Goal: Task Accomplishment & Management: Use online tool/utility

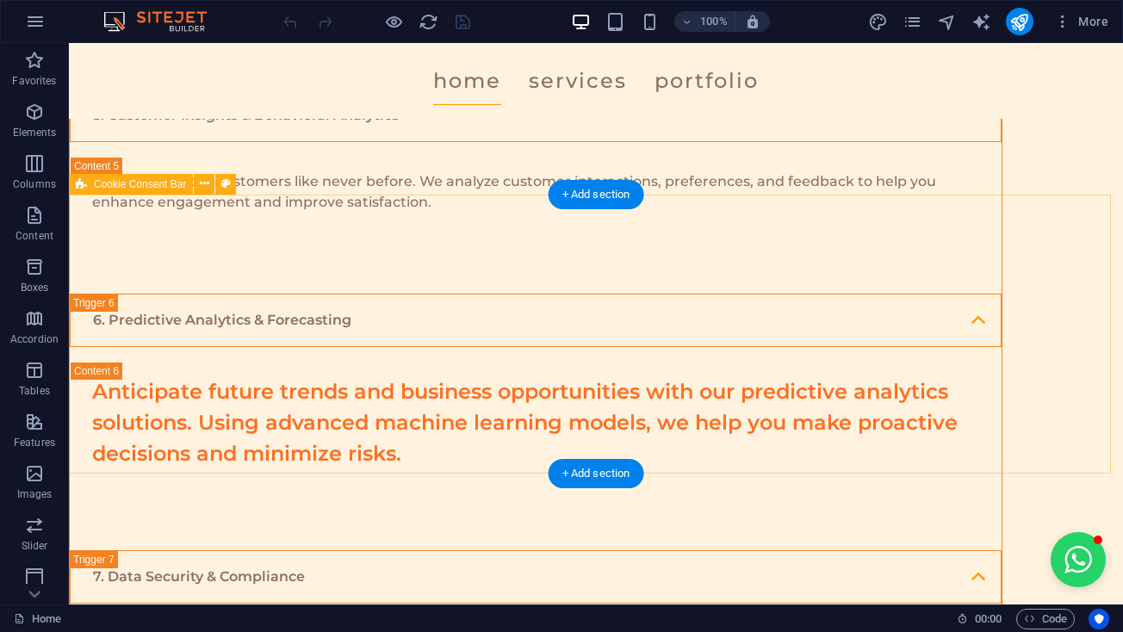
scroll to position [4211, 0]
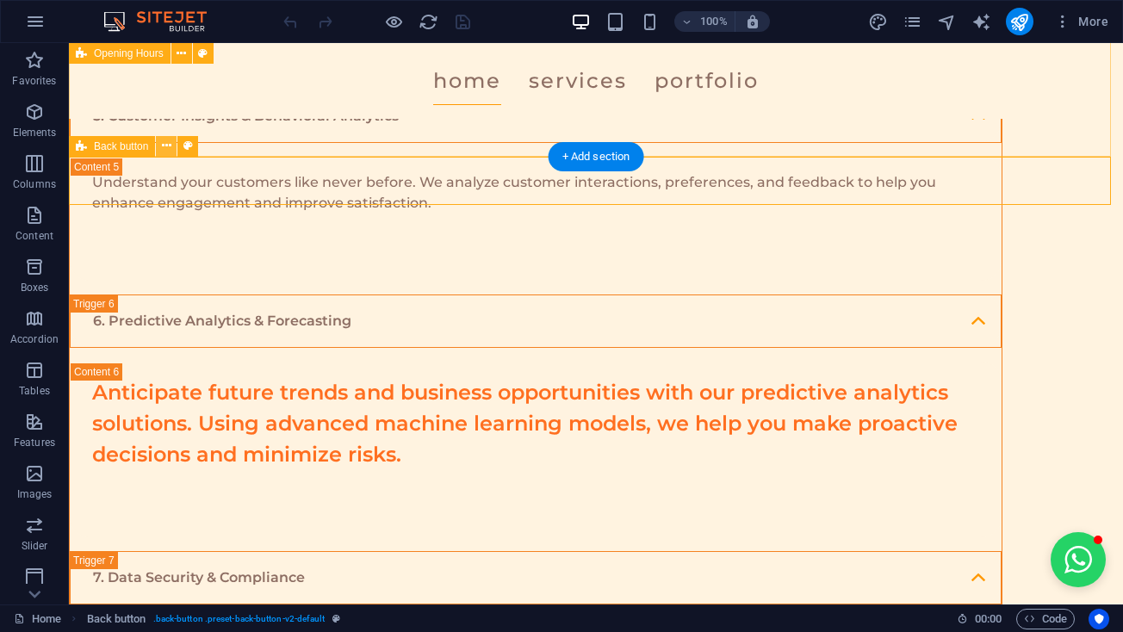
click at [165, 152] on icon at bounding box center [166, 146] width 9 height 18
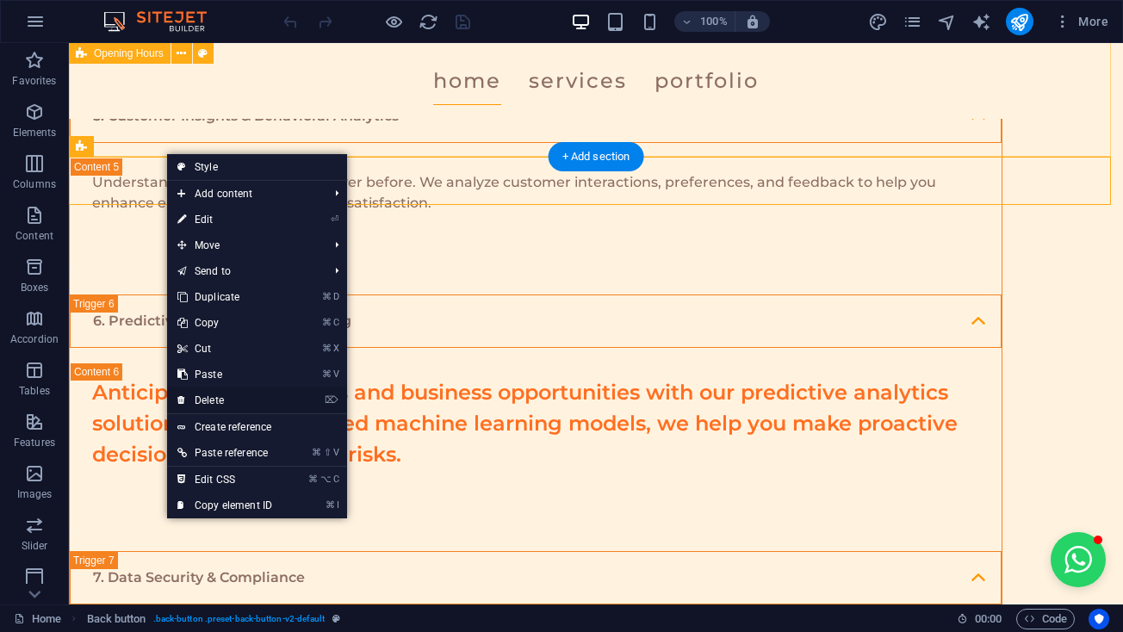
click at [242, 393] on link "⌦ Delete" at bounding box center [224, 400] width 115 height 26
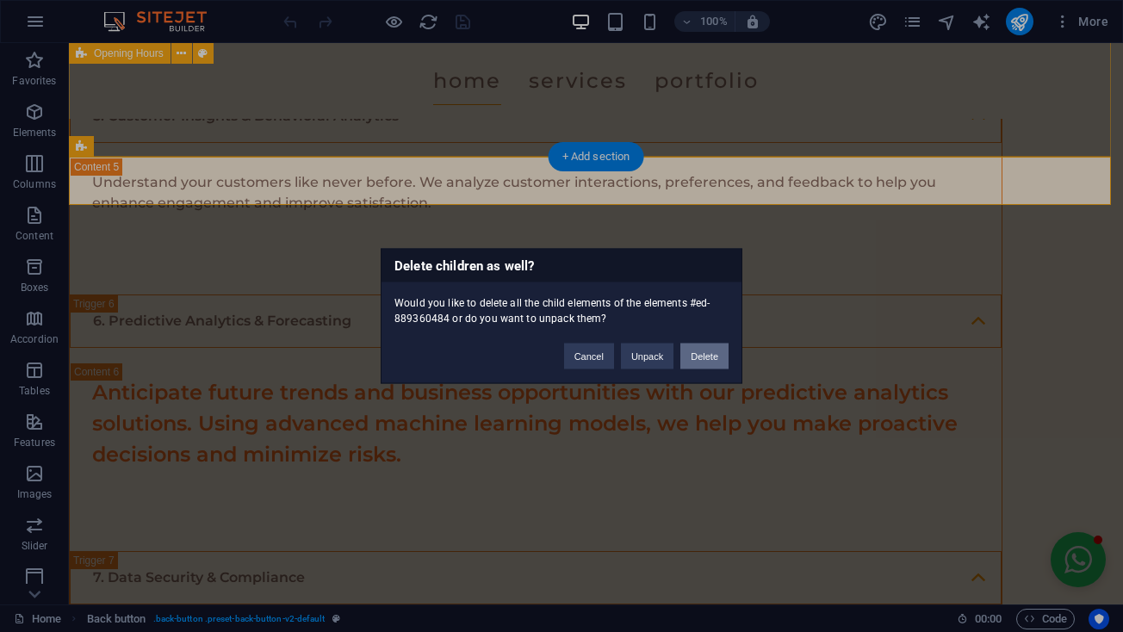
click at [710, 352] on button "Delete" at bounding box center [704, 357] width 48 height 26
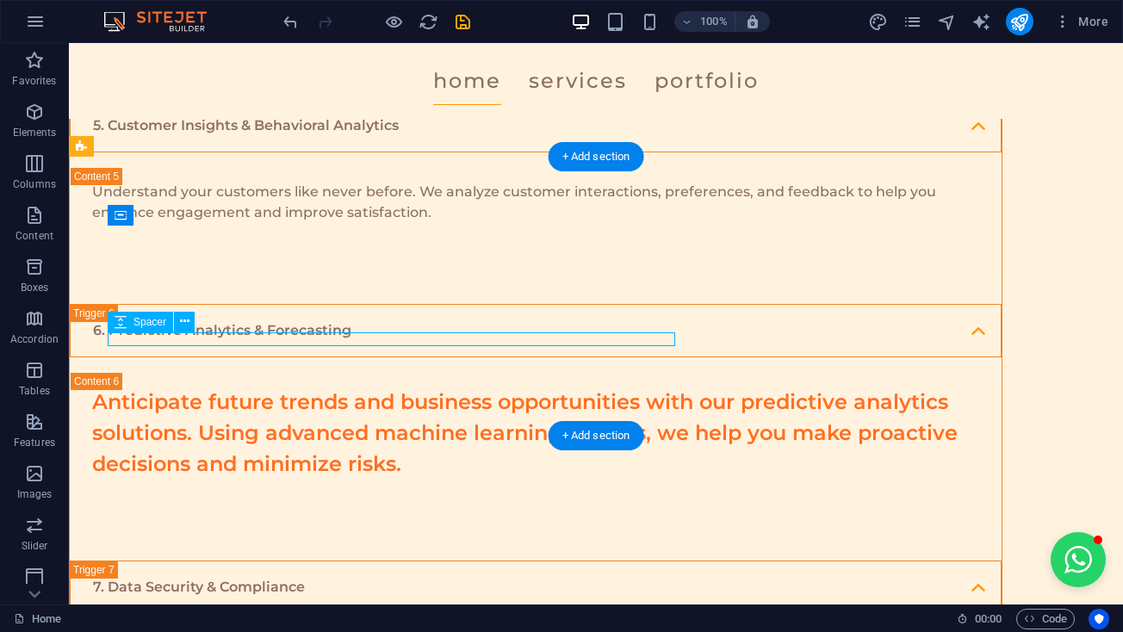
select select "px"
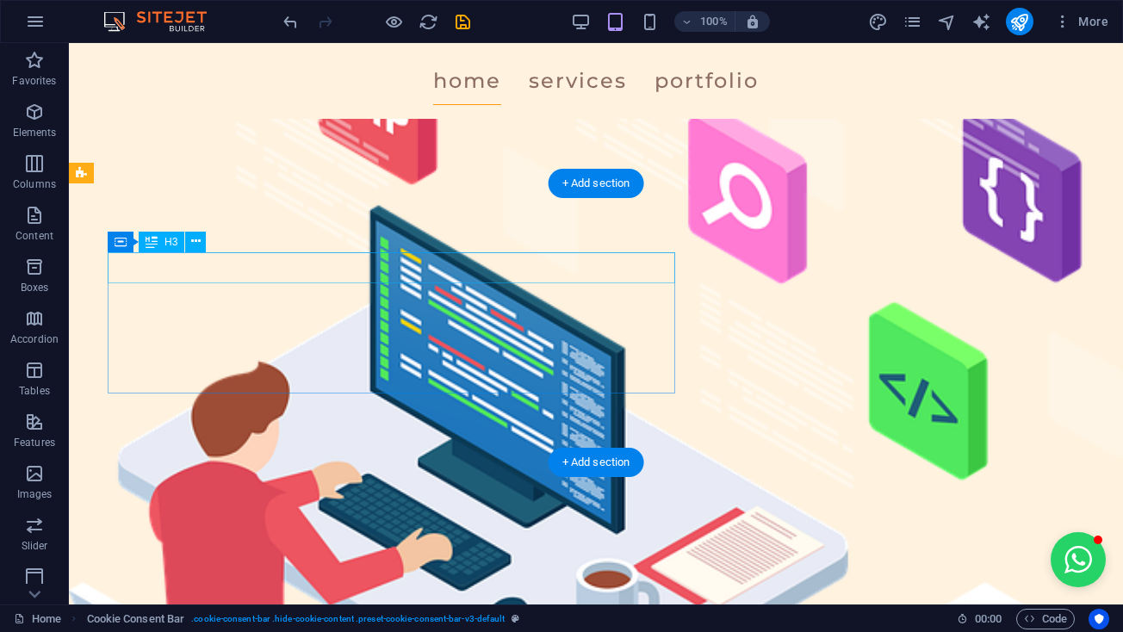
scroll to position [4162, 0]
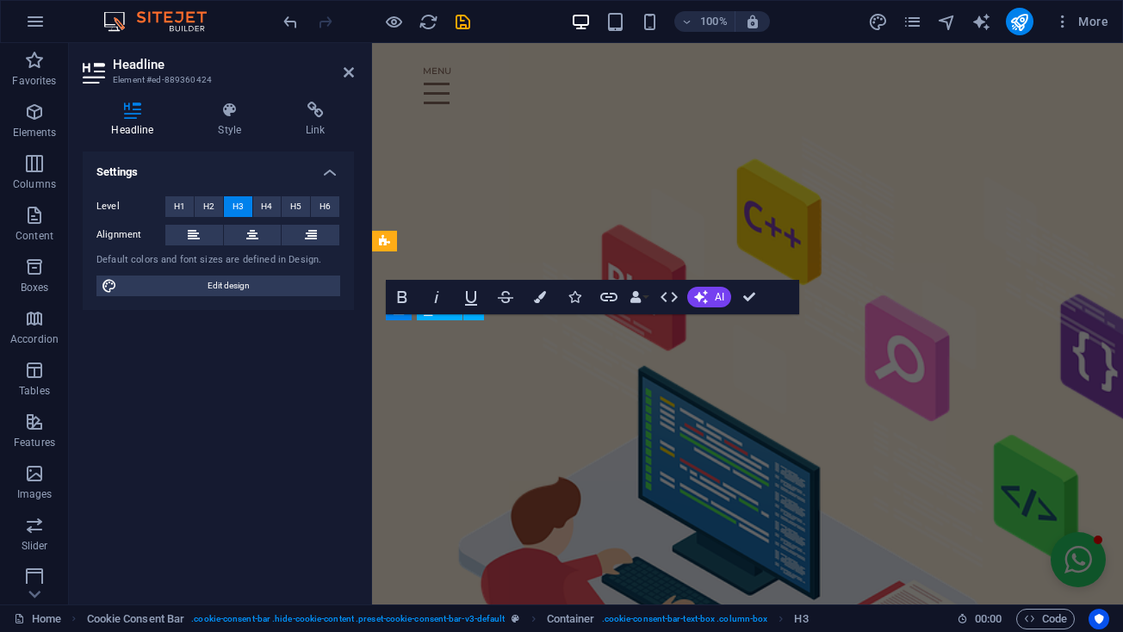
scroll to position [5032, 0]
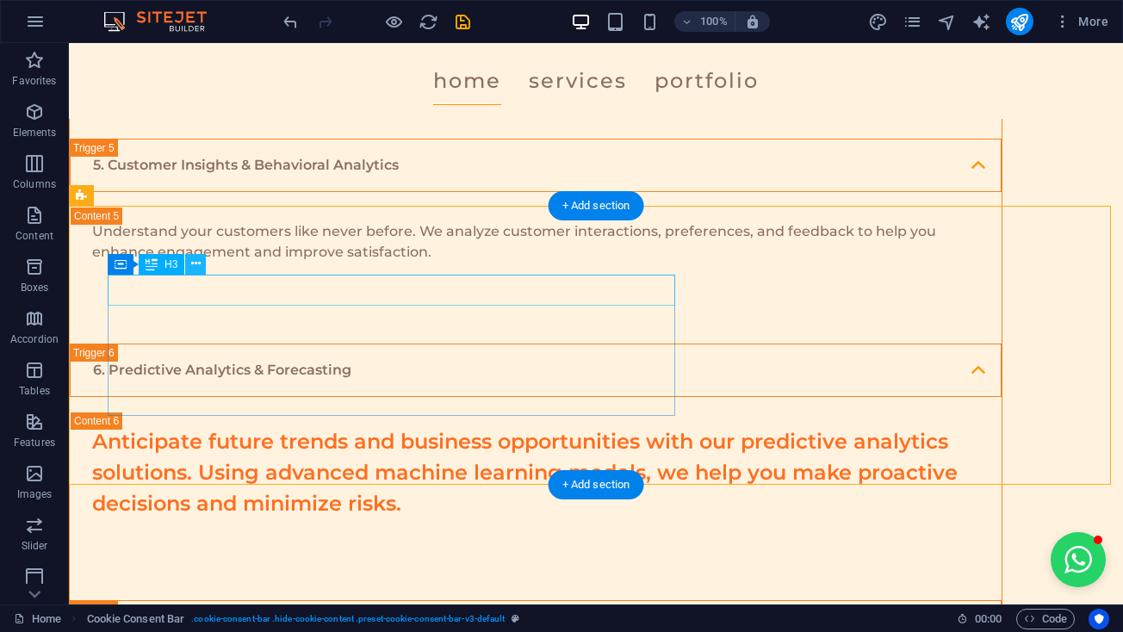
click at [189, 263] on button at bounding box center [195, 264] width 21 height 21
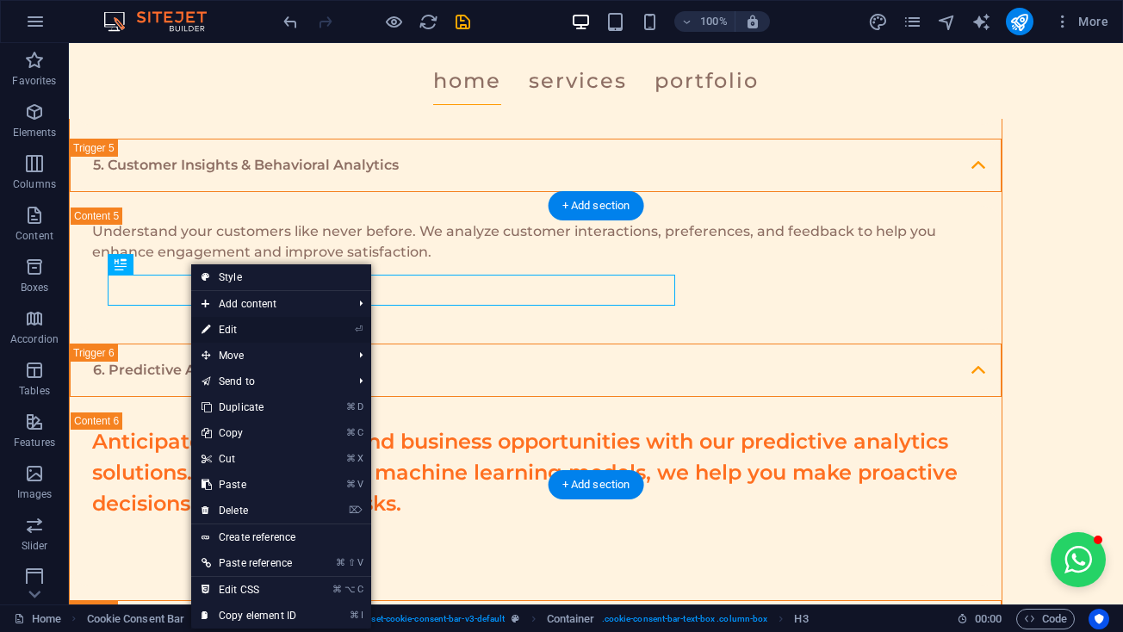
click at [234, 325] on link "⏎ Edit" at bounding box center [248, 330] width 115 height 26
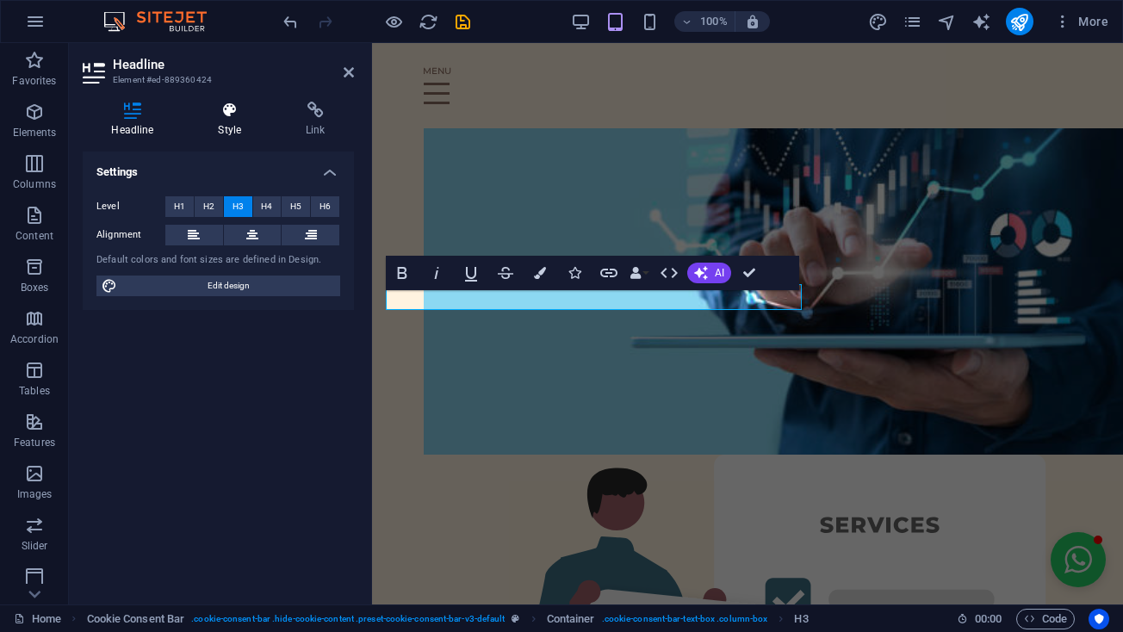
click at [237, 123] on h4 "Style" at bounding box center [233, 120] width 88 height 36
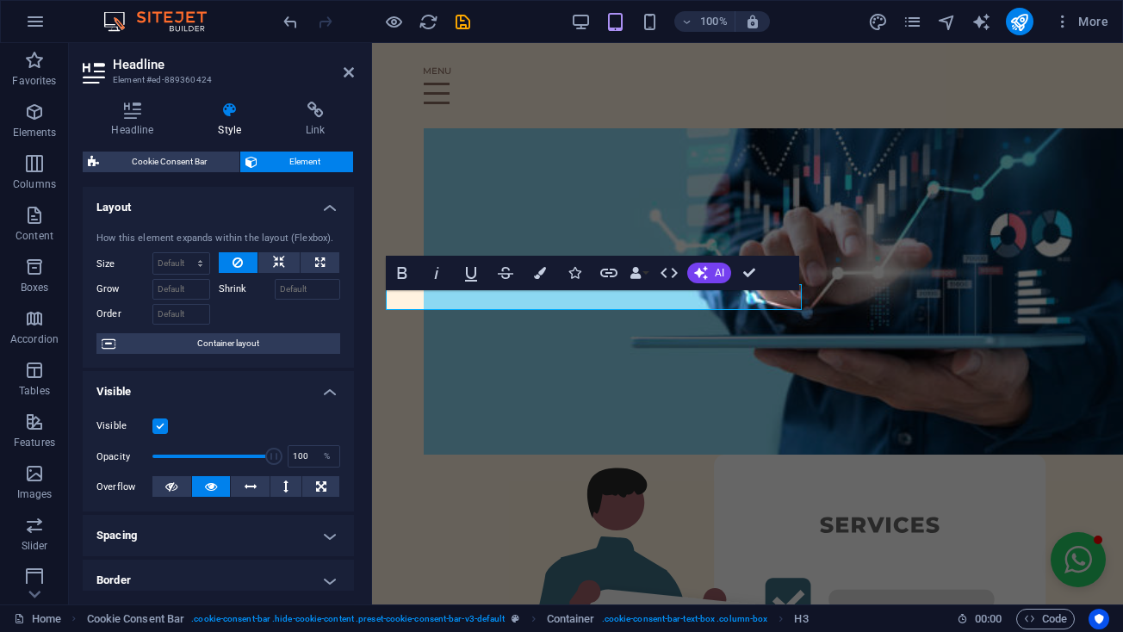
click at [338, 77] on header "Headline Element #ed-889360424" at bounding box center [218, 65] width 271 height 45
click at [344, 72] on icon at bounding box center [349, 72] width 10 height 14
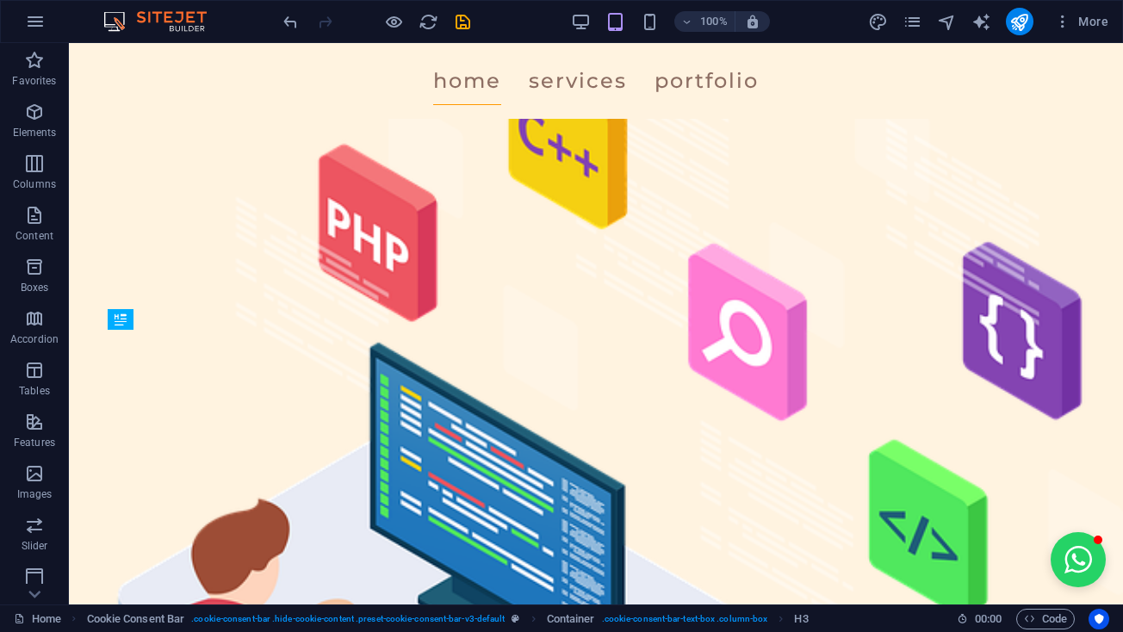
scroll to position [4107, 0]
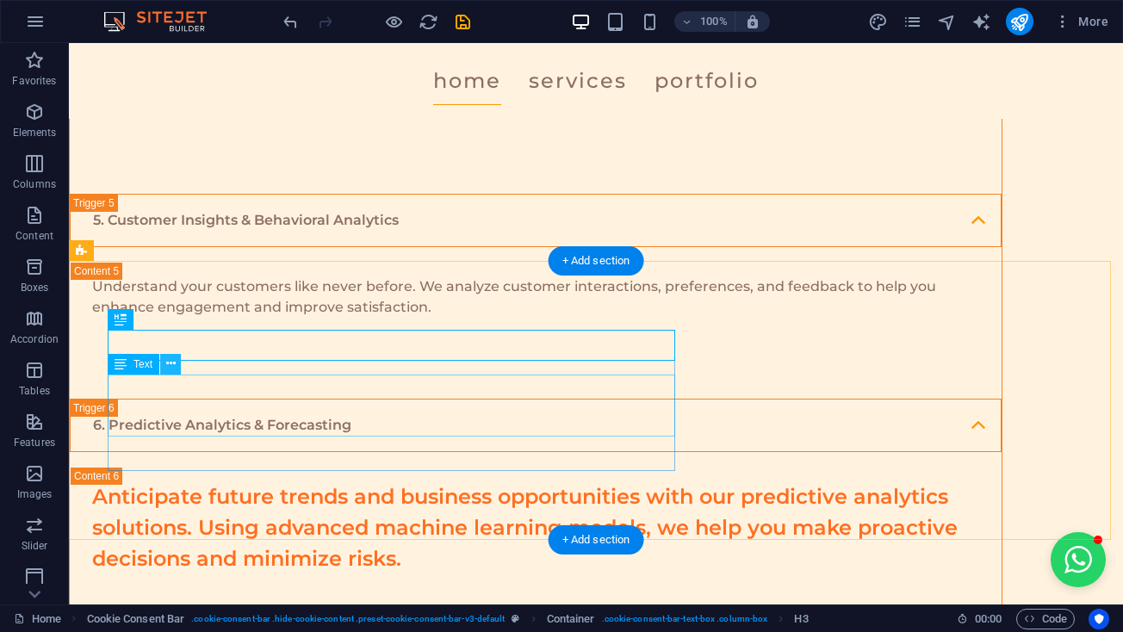
click at [170, 371] on icon at bounding box center [170, 364] width 9 height 18
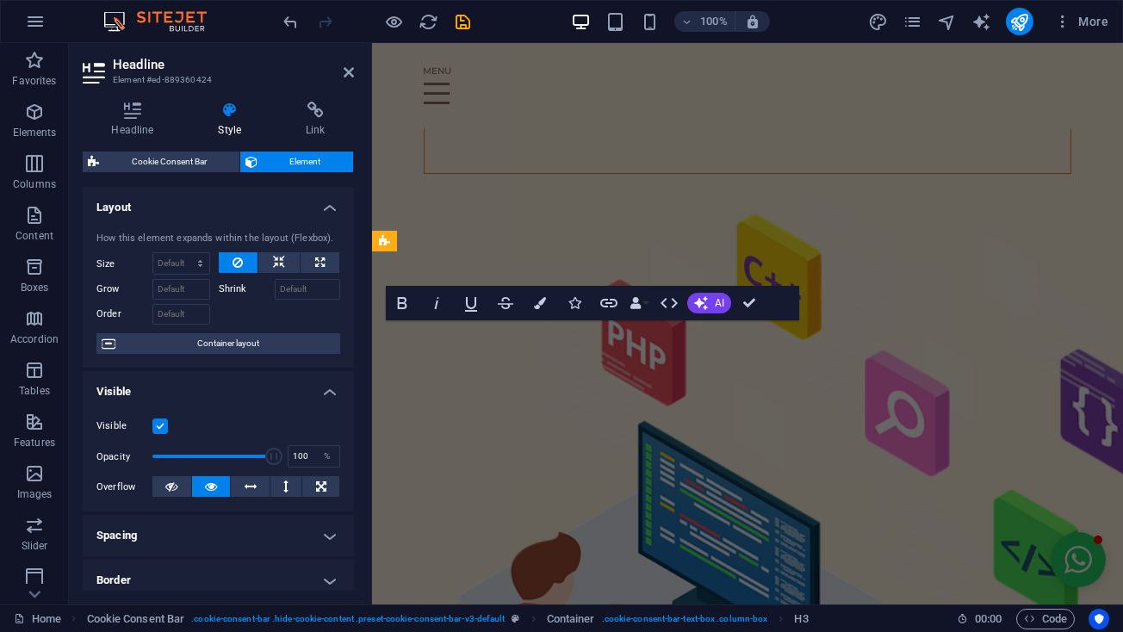
scroll to position [5032, 0]
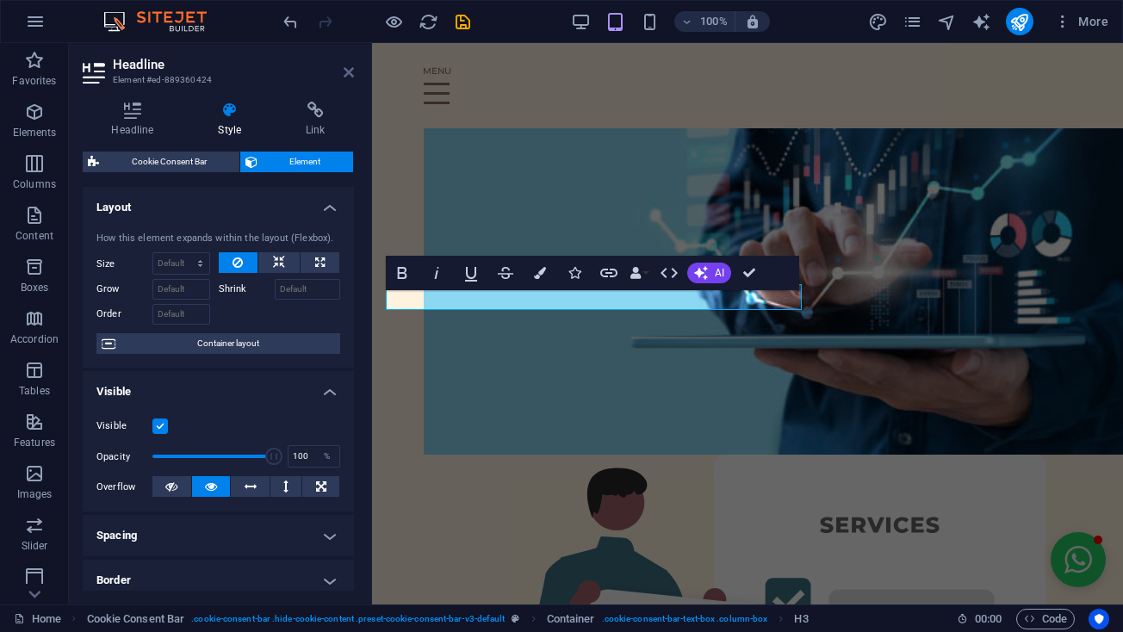
click at [346, 72] on icon at bounding box center [349, 72] width 10 height 14
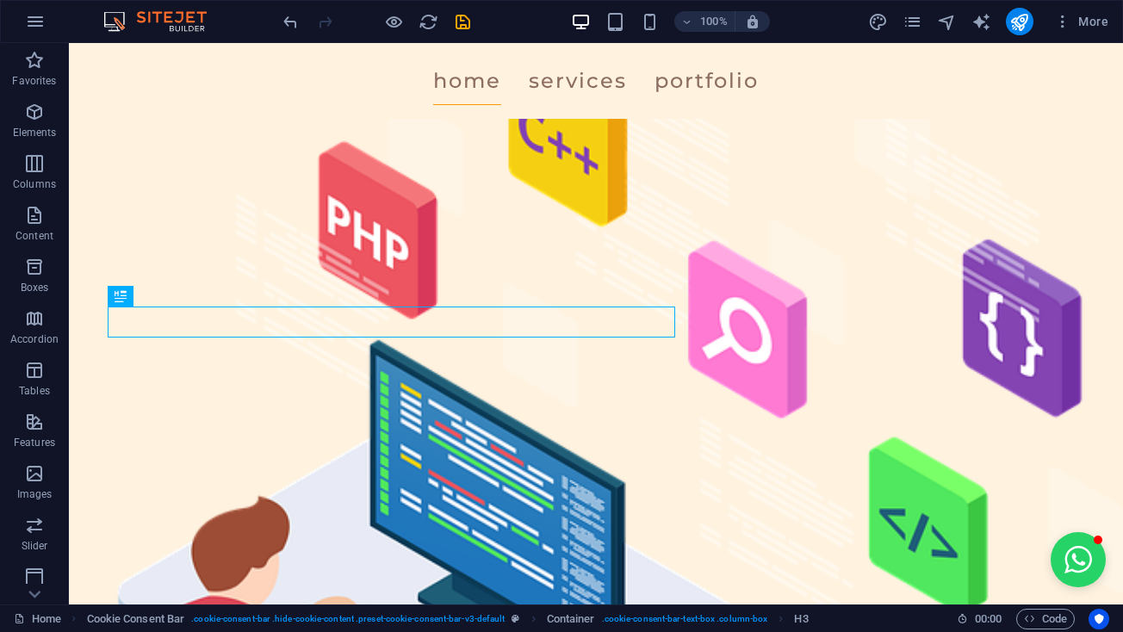
scroll to position [4107, 0]
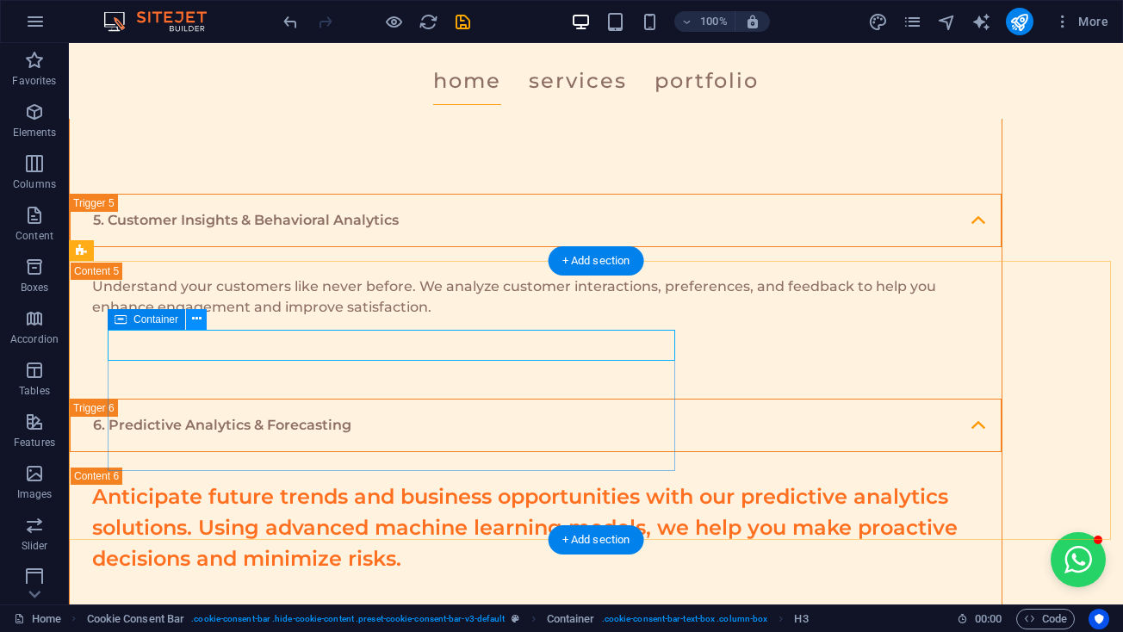
click at [198, 321] on icon at bounding box center [196, 319] width 9 height 18
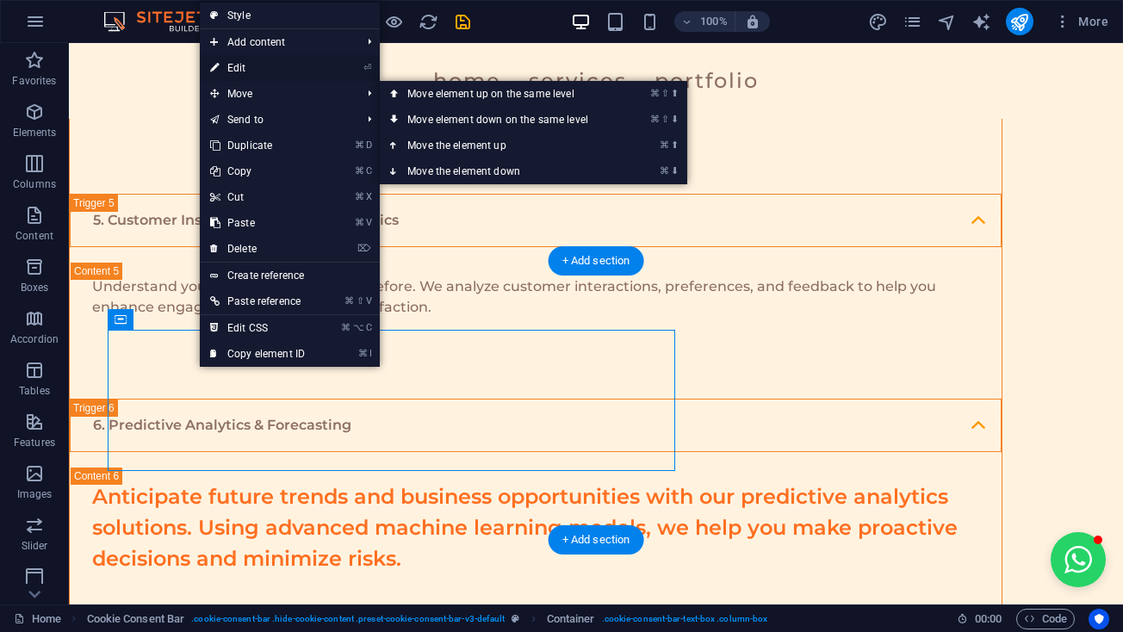
click at [304, 56] on link "⏎ Edit" at bounding box center [257, 68] width 115 height 26
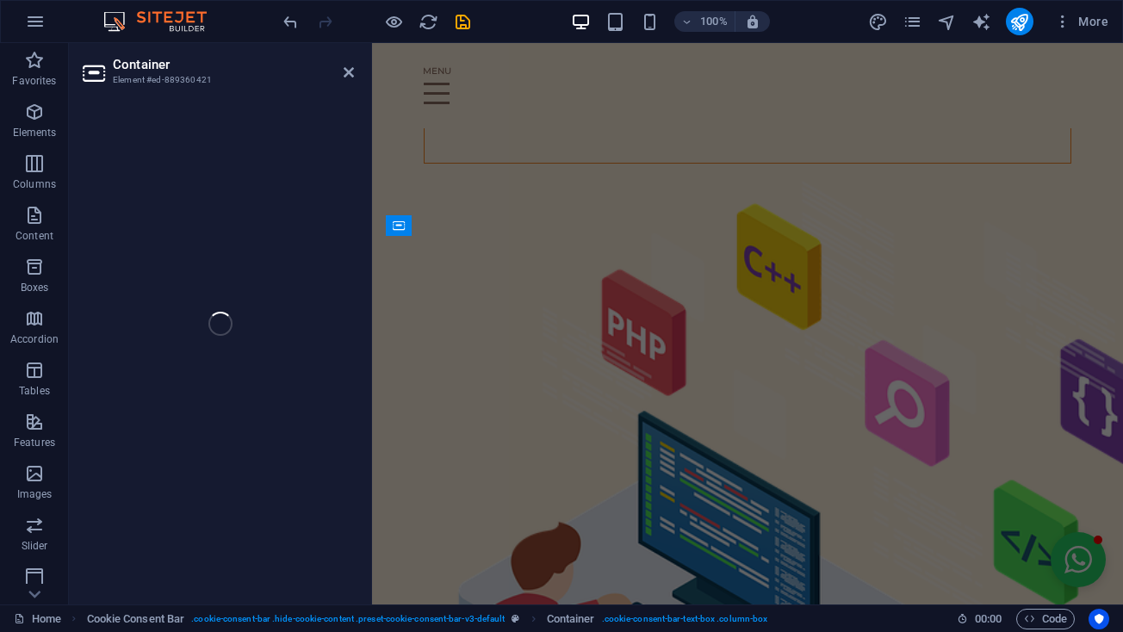
scroll to position [5107, 0]
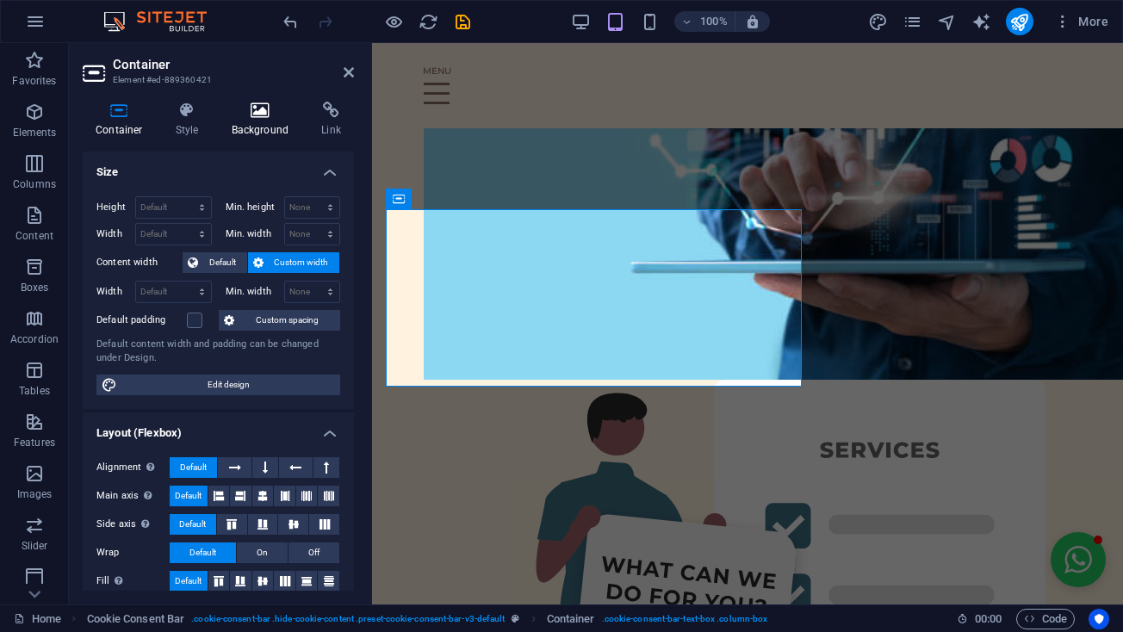
click at [251, 116] on icon at bounding box center [261, 110] width 84 height 17
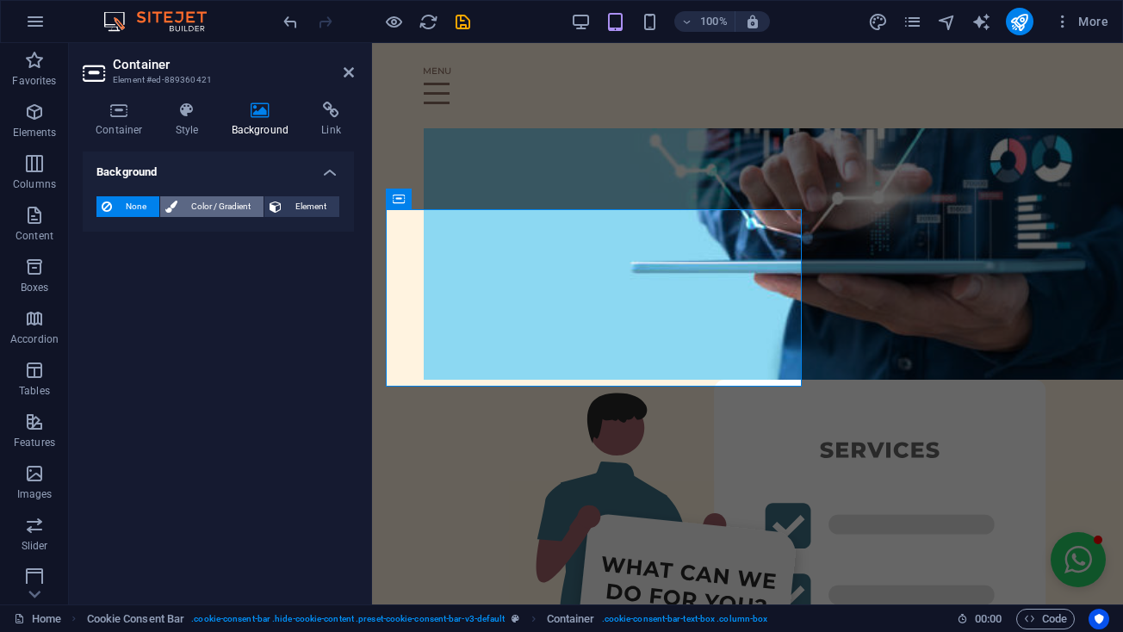
click at [232, 206] on span "Color / Gradient" at bounding box center [221, 206] width 76 height 21
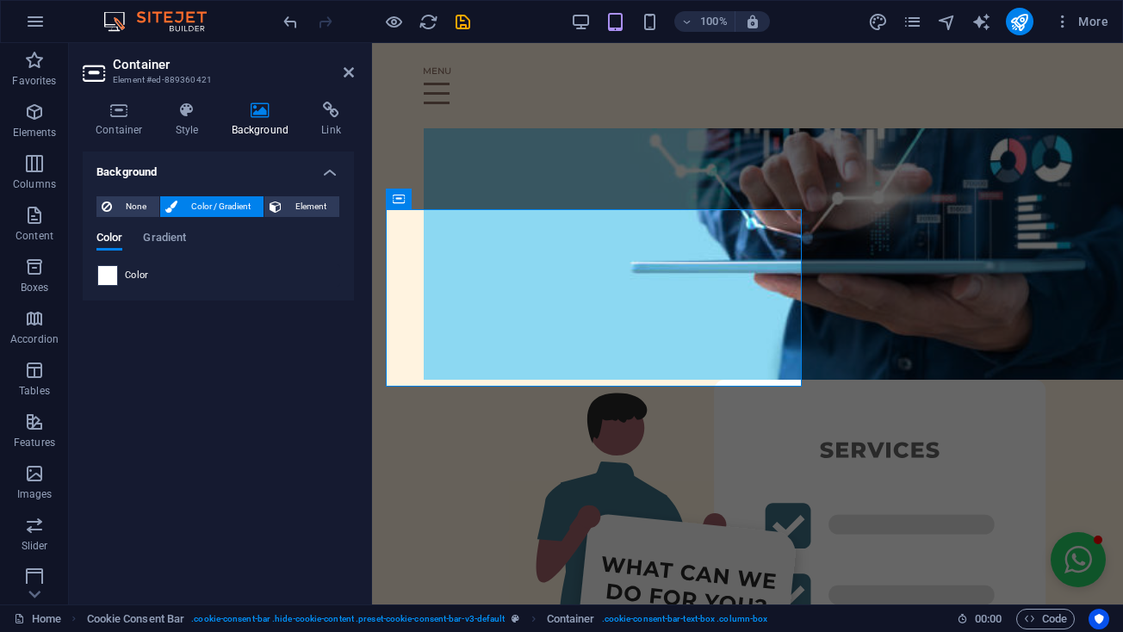
click at [104, 279] on span at bounding box center [107, 275] width 19 height 19
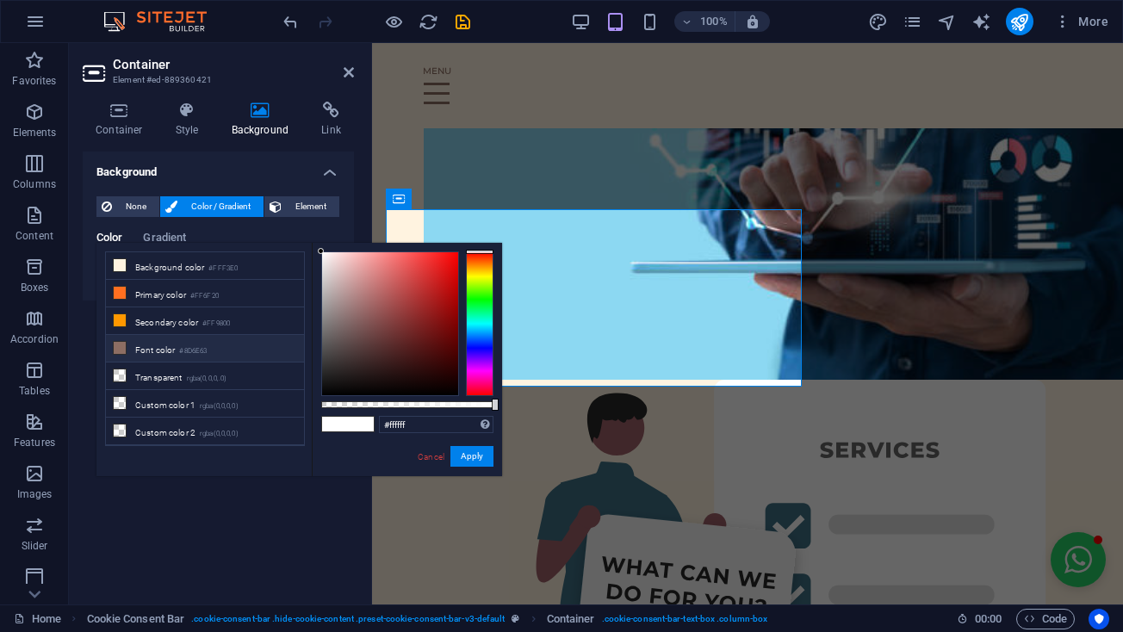
click at [128, 348] on li "Font color #8D6E63" at bounding box center [205, 349] width 198 height 28
type input "#8d6e63"
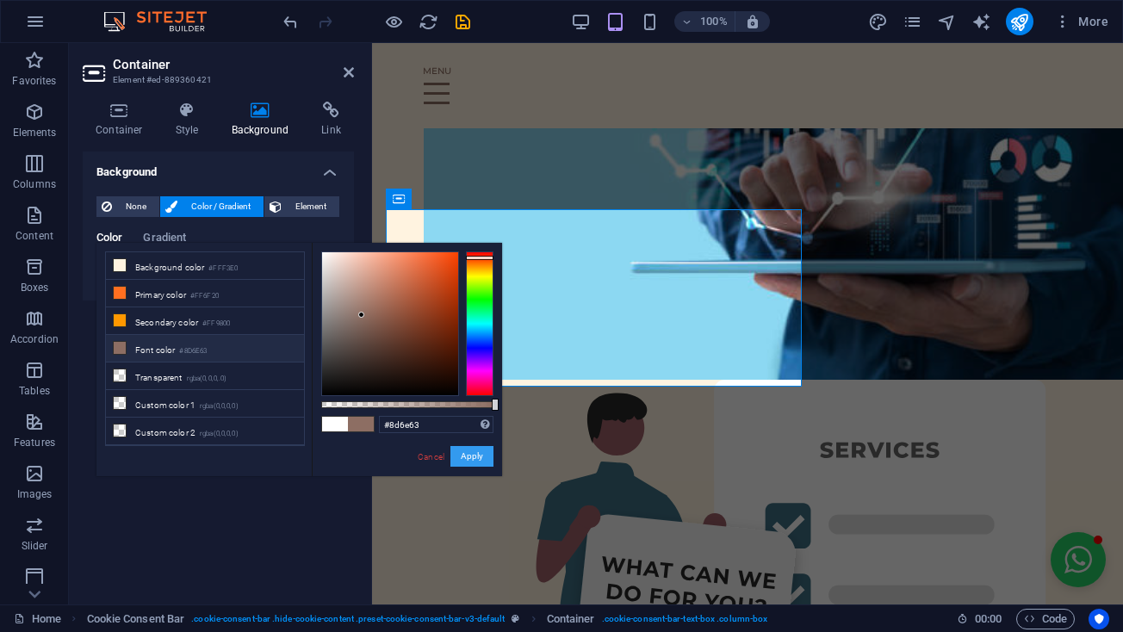
click at [462, 456] on button "Apply" at bounding box center [471, 456] width 43 height 21
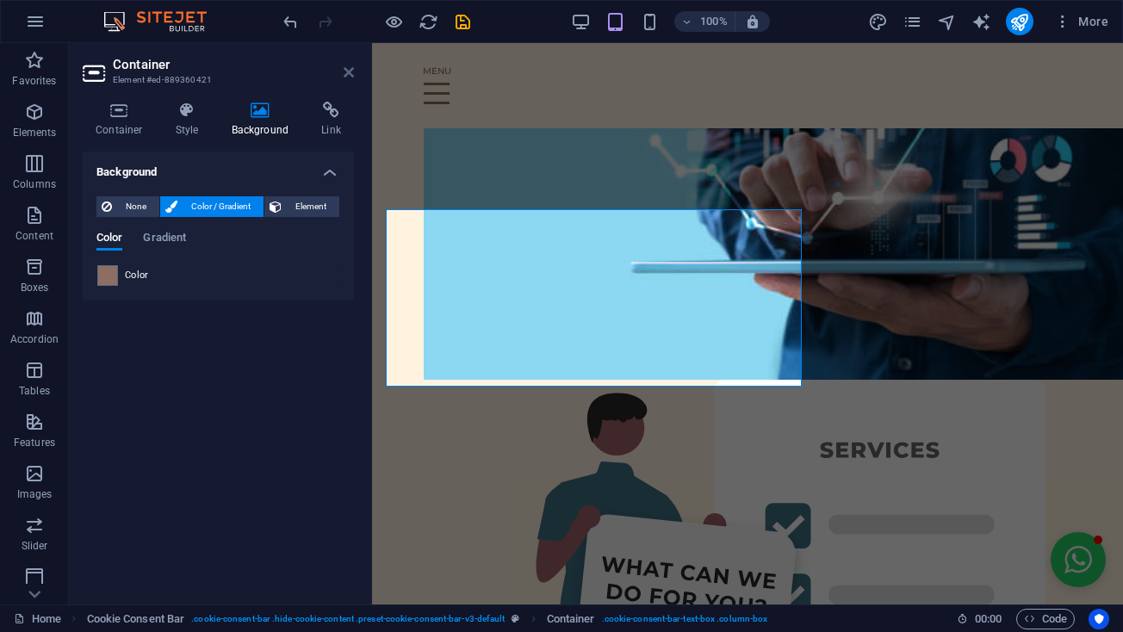
click at [346, 70] on icon at bounding box center [349, 72] width 10 height 14
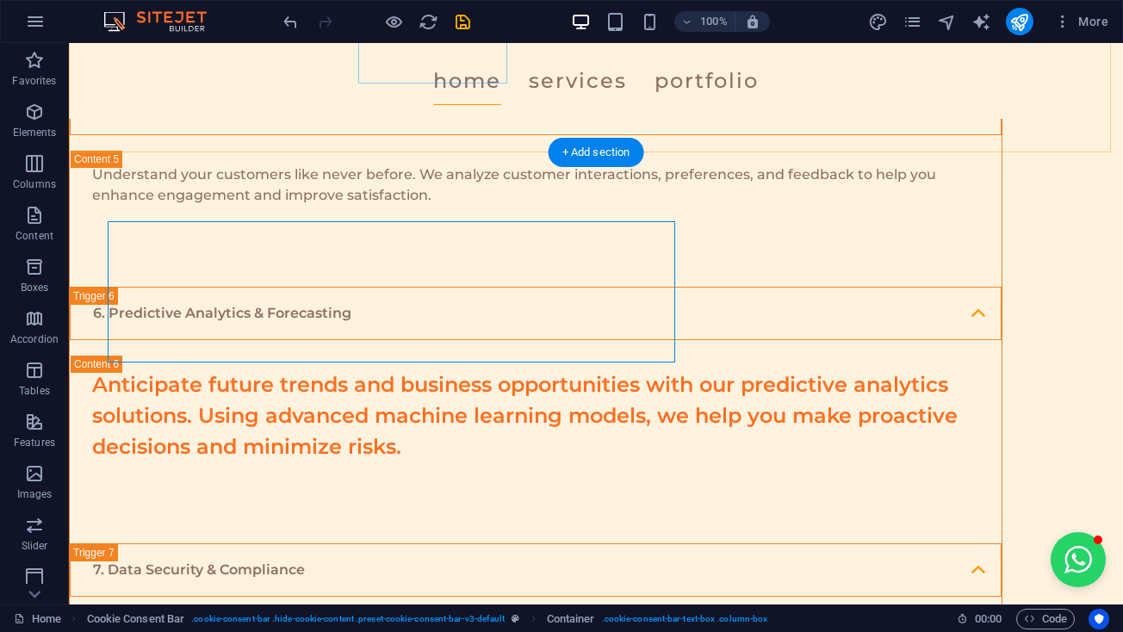
scroll to position [4226, 0]
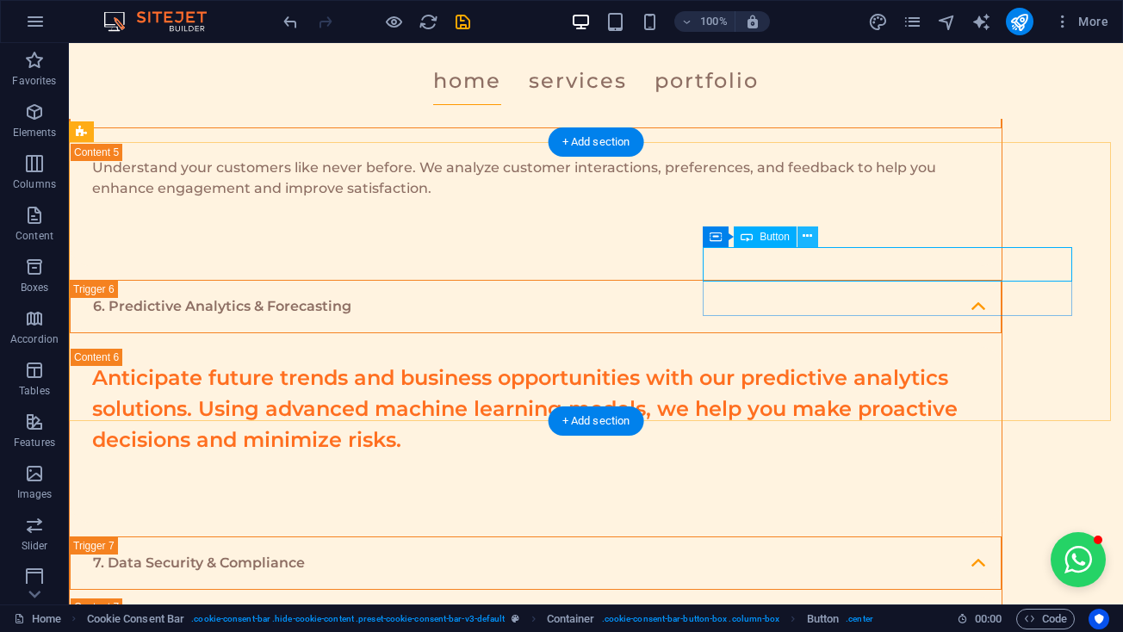
click at [812, 239] on icon at bounding box center [807, 236] width 9 height 18
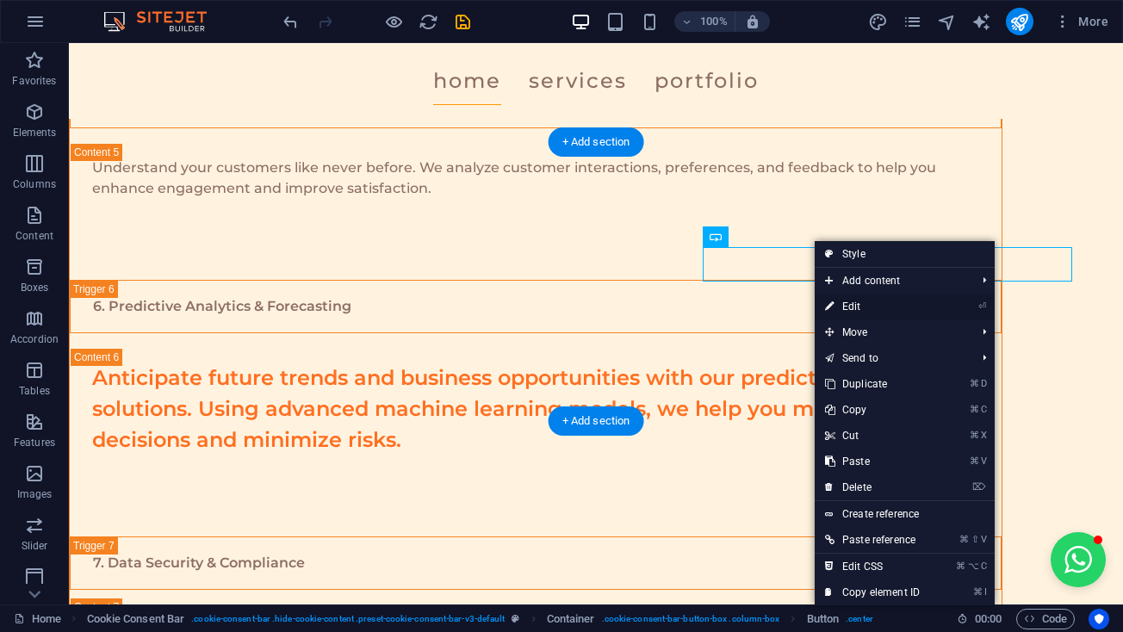
click at [854, 302] on link "⏎ Edit" at bounding box center [872, 307] width 115 height 26
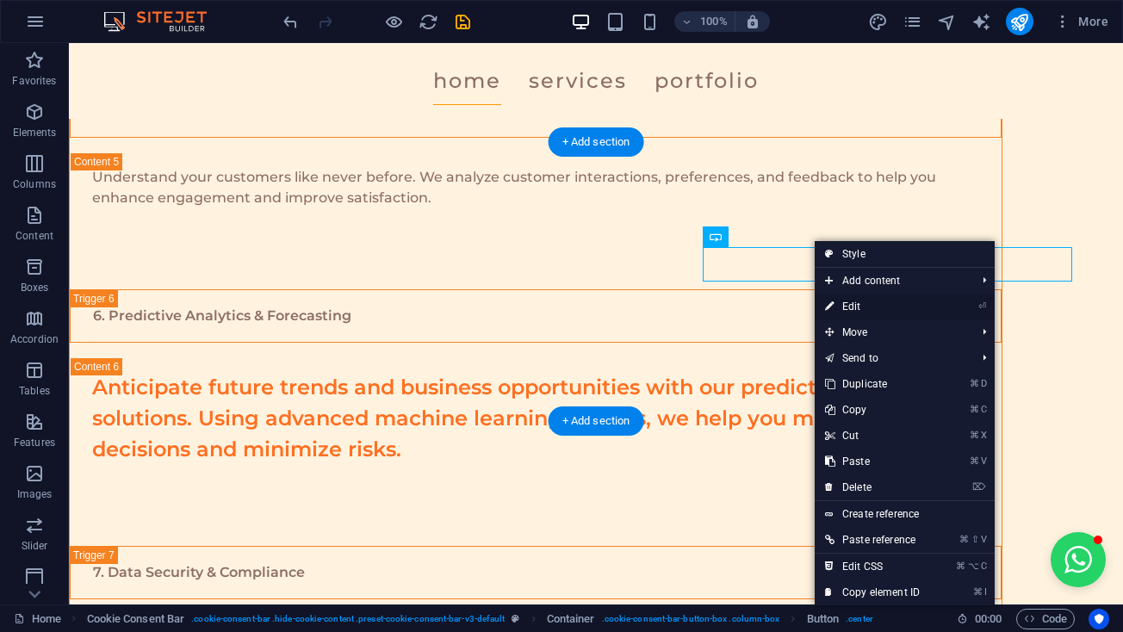
select select "%"
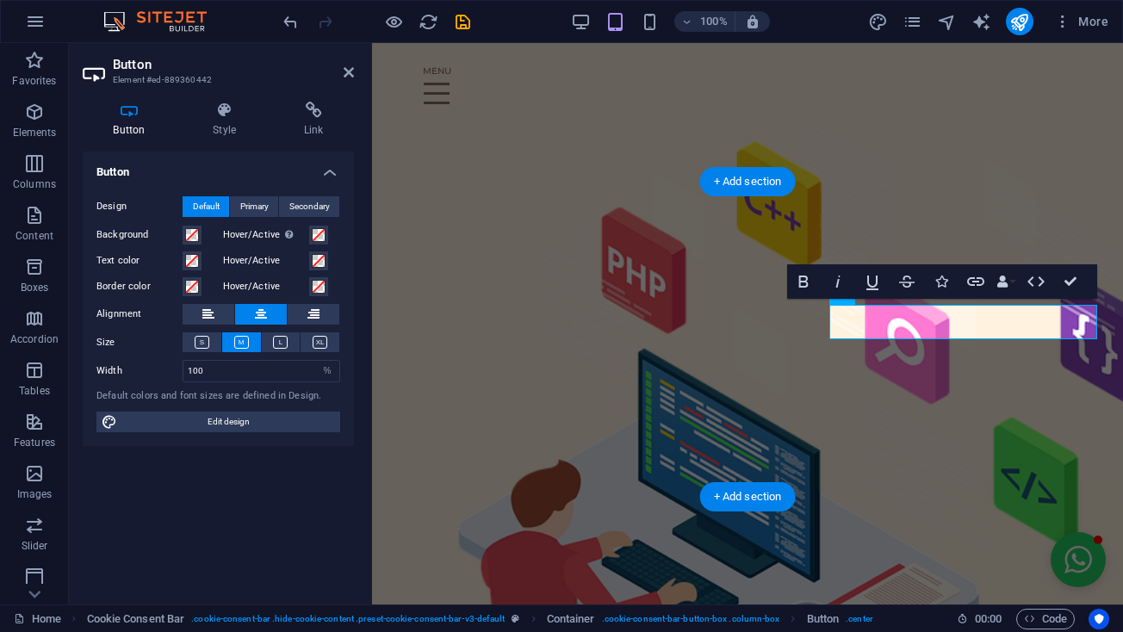
scroll to position [5090, 0]
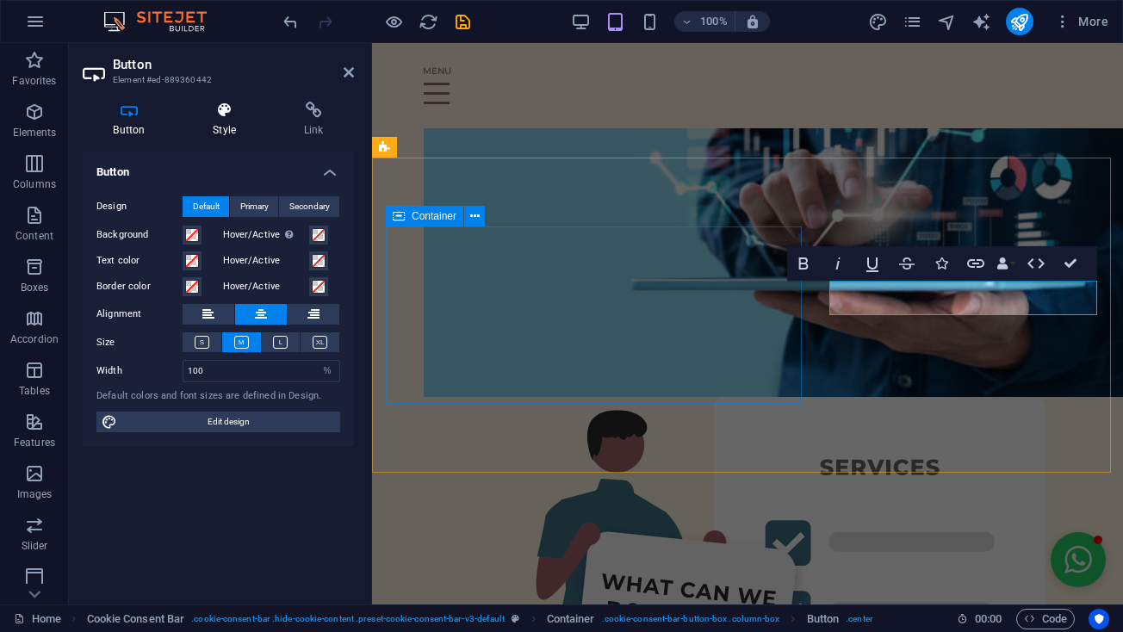
click at [241, 131] on h4 "Style" at bounding box center [228, 120] width 91 height 36
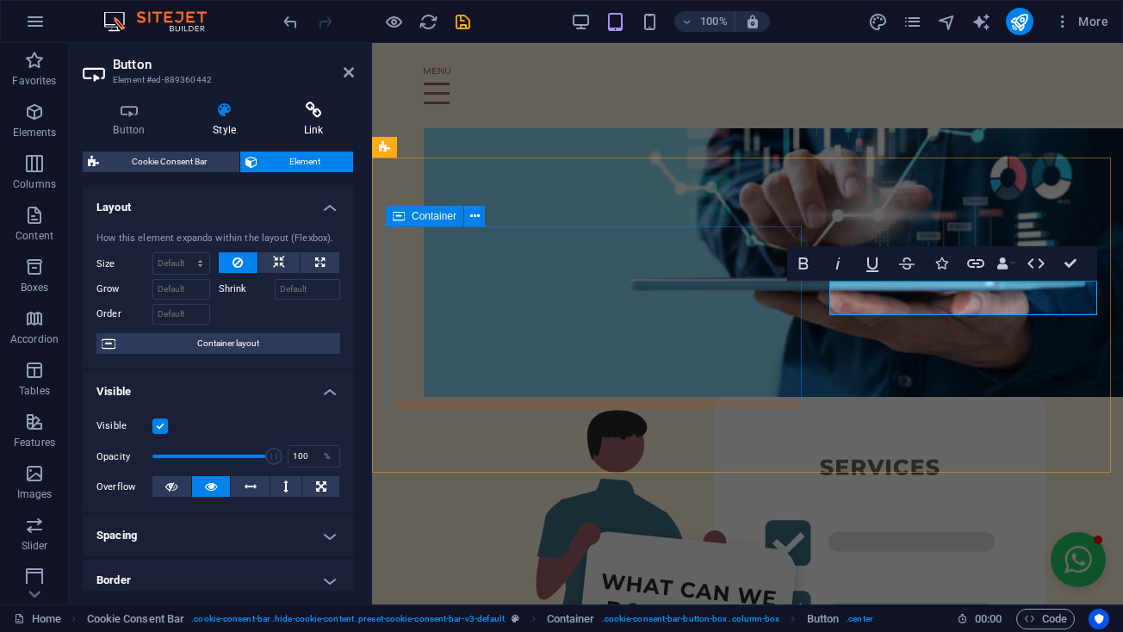
click at [288, 125] on h4 "Link" at bounding box center [313, 120] width 81 height 36
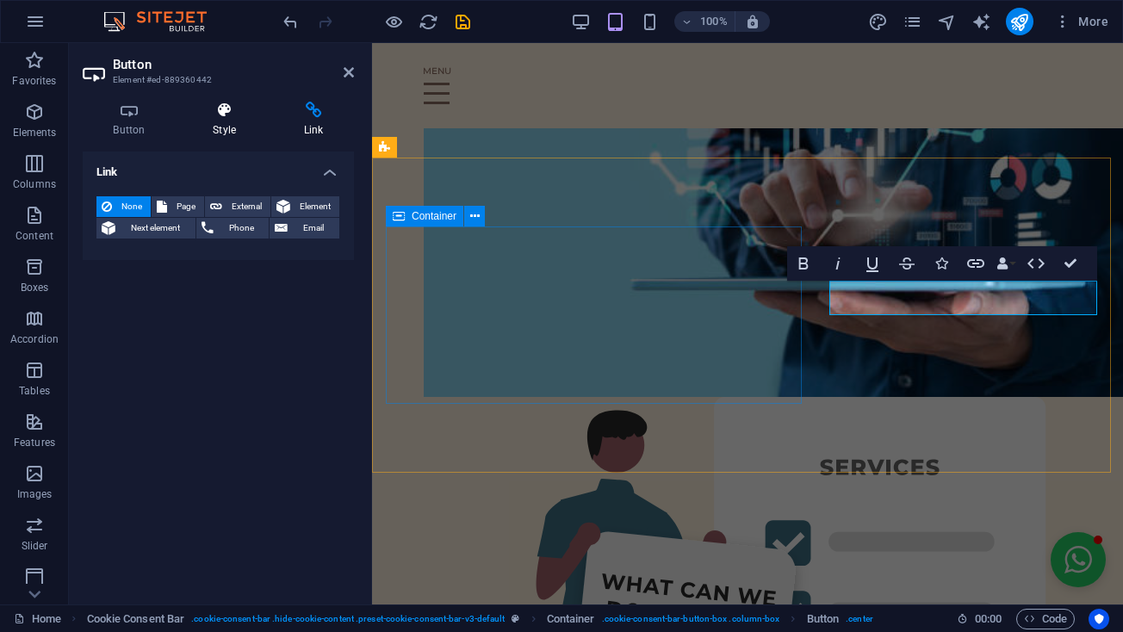
click at [207, 123] on h4 "Style" at bounding box center [228, 120] width 91 height 36
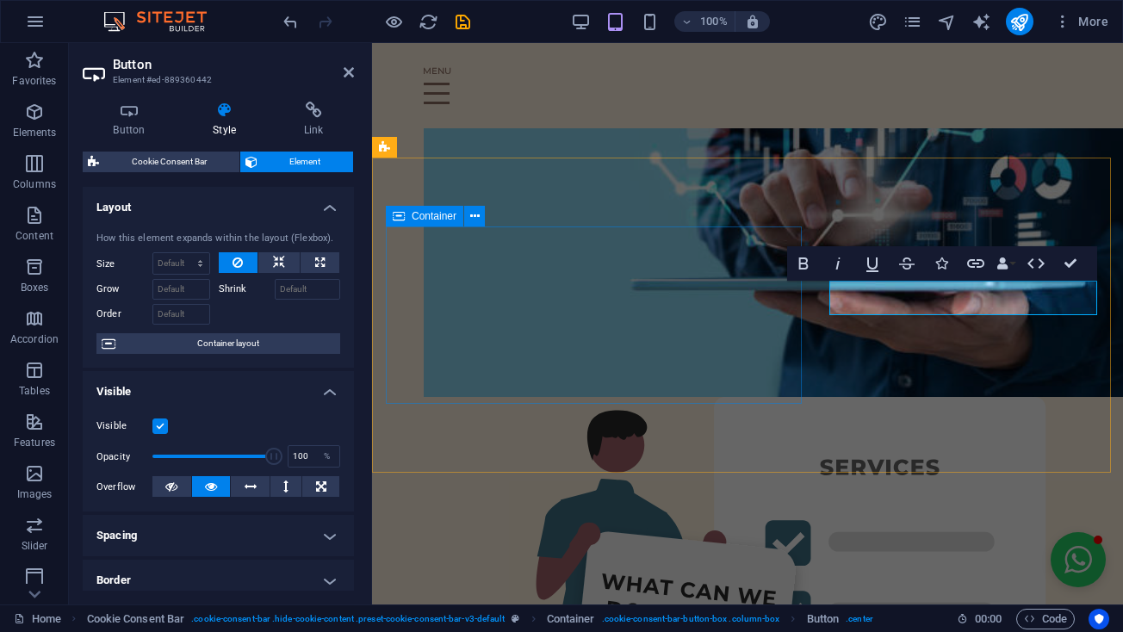
click at [360, 63] on aside "Button Element #ed-889360442 Button Style Link Button Design Default Primary Se…" at bounding box center [220, 323] width 303 height 561
click at [348, 70] on icon at bounding box center [349, 72] width 10 height 14
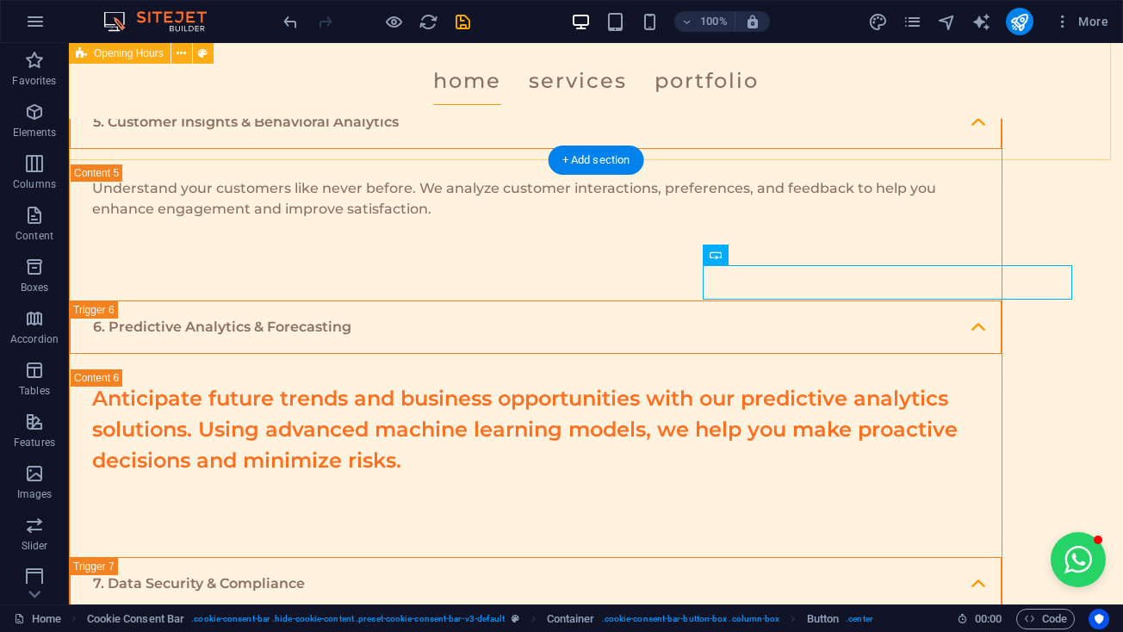
scroll to position [4208, 0]
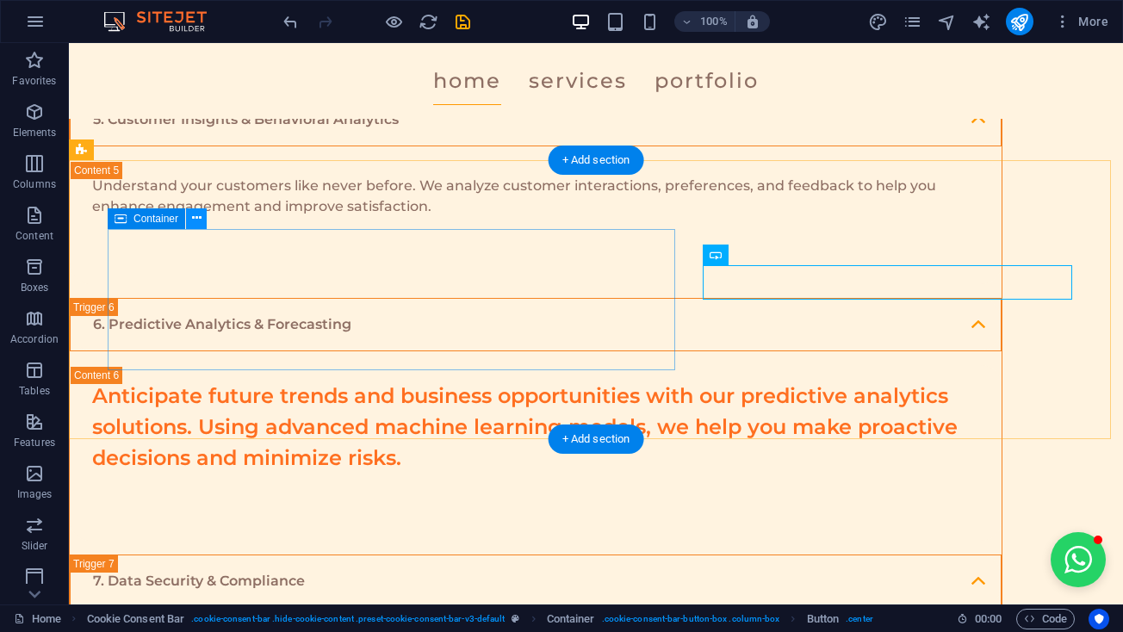
click at [193, 219] on icon at bounding box center [196, 218] width 9 height 18
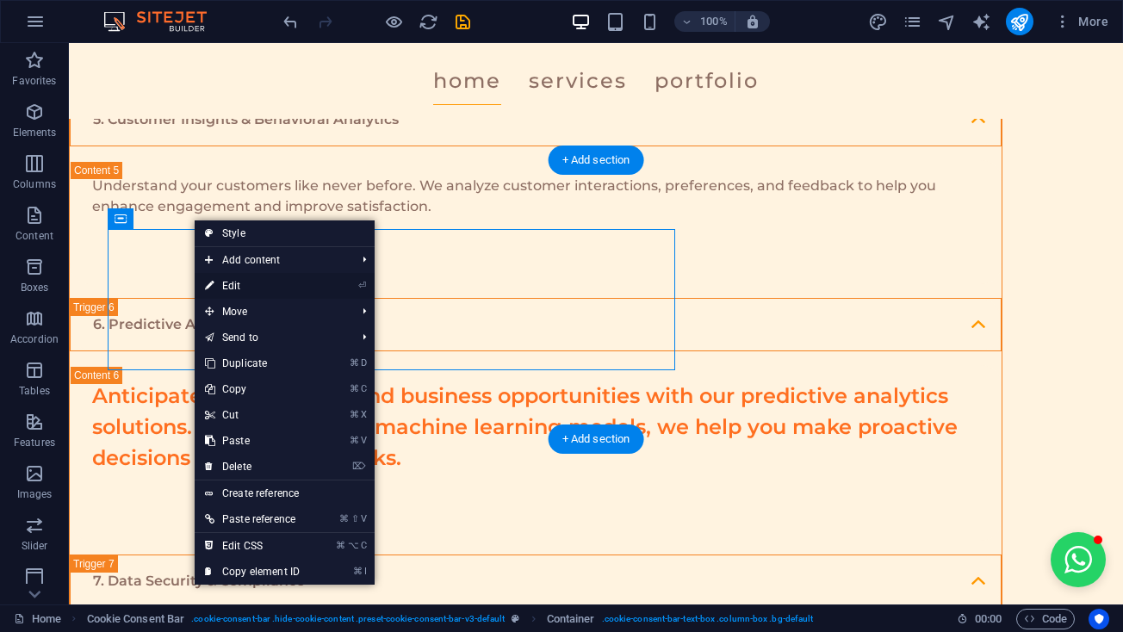
click at [235, 276] on link "⏎ Edit" at bounding box center [252, 286] width 115 height 26
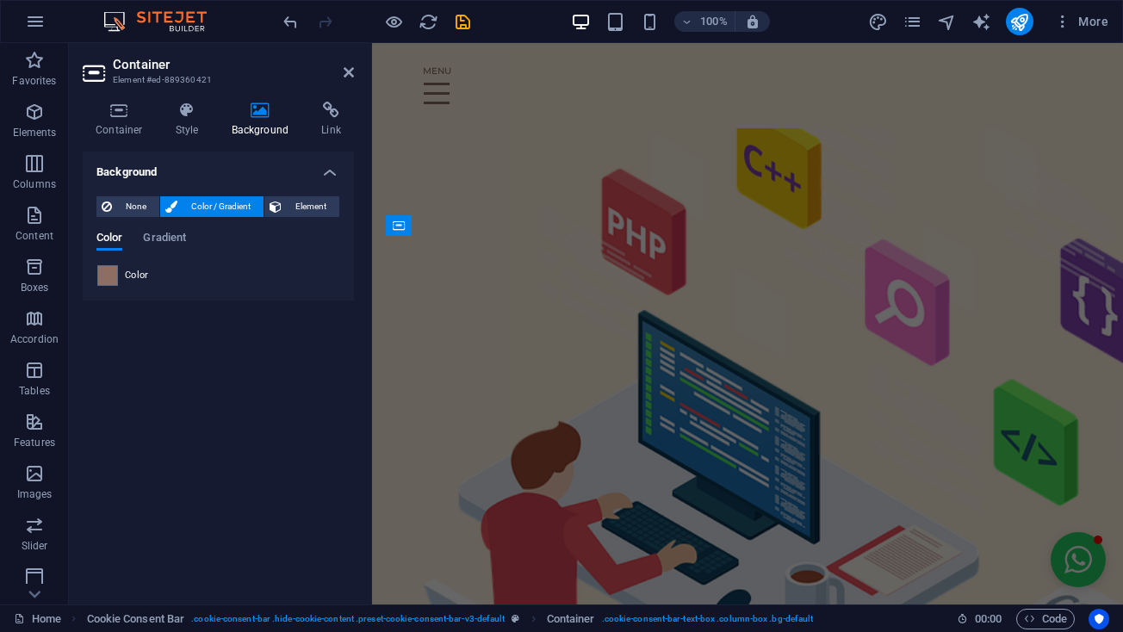
scroll to position [5107, 0]
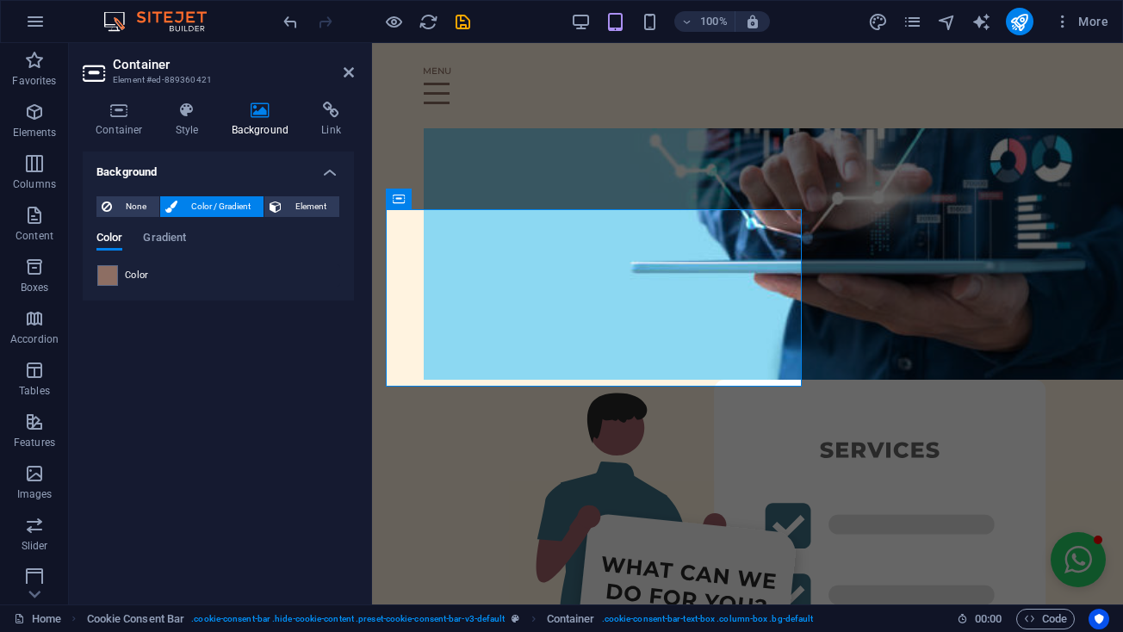
click at [129, 280] on span "Color" at bounding box center [137, 276] width 24 height 14
click at [109, 280] on span at bounding box center [107, 275] width 19 height 19
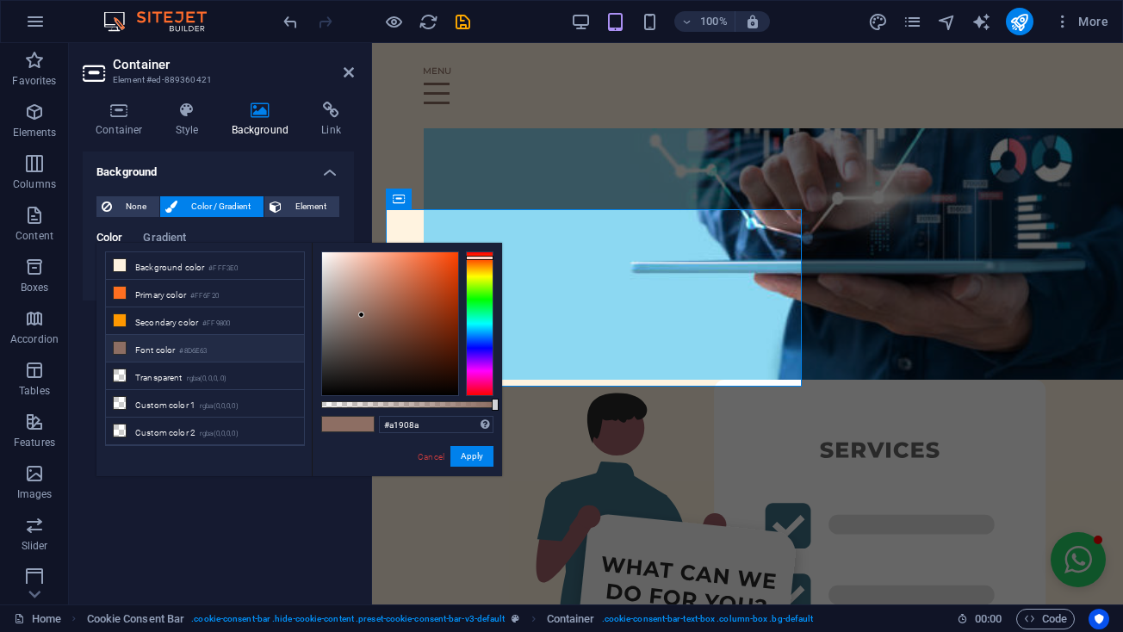
click at [341, 304] on div at bounding box center [390, 323] width 136 height 143
click at [340, 301] on div at bounding box center [341, 304] width 6 height 6
click at [345, 307] on div at bounding box center [390, 323] width 136 height 143
click at [332, 280] on div at bounding box center [390, 323] width 136 height 143
click at [332, 291] on div at bounding box center [390, 323] width 136 height 143
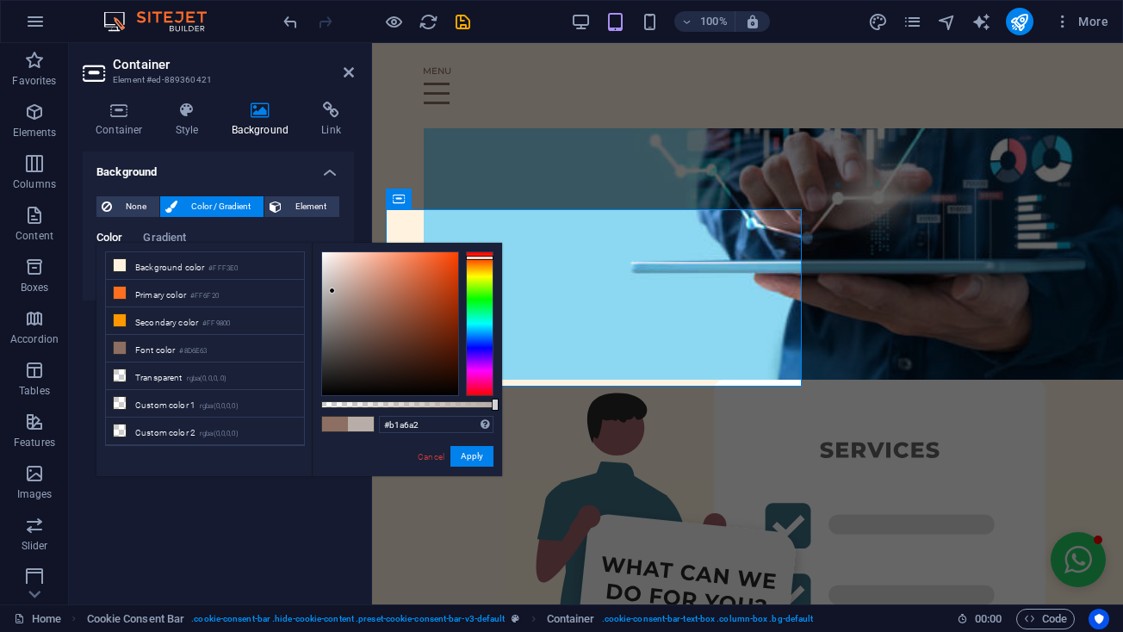
click at [332, 295] on div at bounding box center [390, 323] width 136 height 143
click at [332, 305] on div at bounding box center [390, 323] width 136 height 143
click at [332, 311] on div at bounding box center [390, 323] width 136 height 143
click at [344, 426] on span at bounding box center [335, 424] width 26 height 15
click at [369, 428] on span at bounding box center [361, 424] width 26 height 15
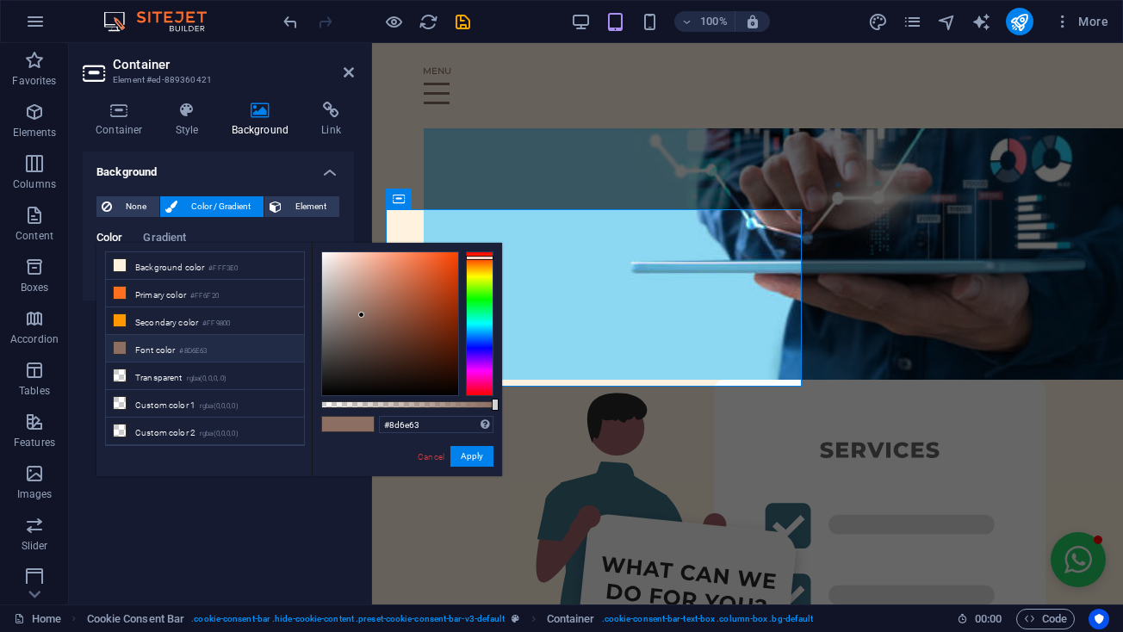
click at [369, 428] on span at bounding box center [361, 424] width 26 height 15
click at [336, 297] on div at bounding box center [390, 323] width 136 height 143
click at [333, 284] on div at bounding box center [390, 323] width 136 height 143
click at [350, 424] on span at bounding box center [361, 424] width 26 height 15
click at [363, 424] on span at bounding box center [361, 424] width 26 height 15
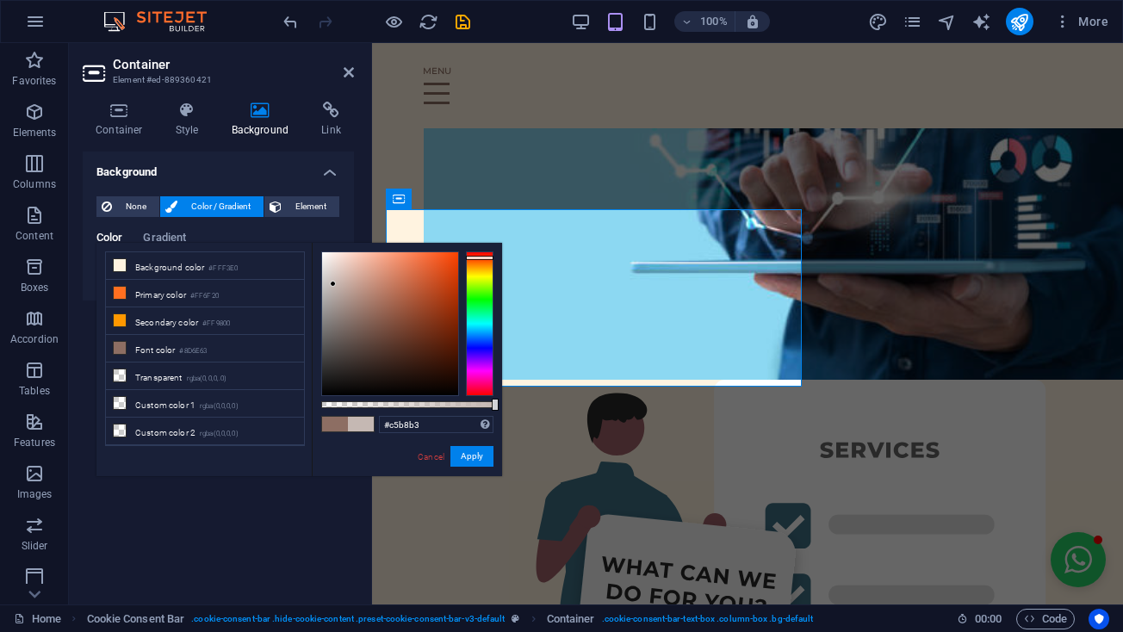
click at [363, 424] on span at bounding box center [361, 424] width 26 height 15
click at [339, 424] on span at bounding box center [335, 424] width 26 height 15
click at [371, 428] on span at bounding box center [361, 424] width 26 height 15
click at [335, 300] on div at bounding box center [390, 323] width 136 height 143
type input "#988d8a"
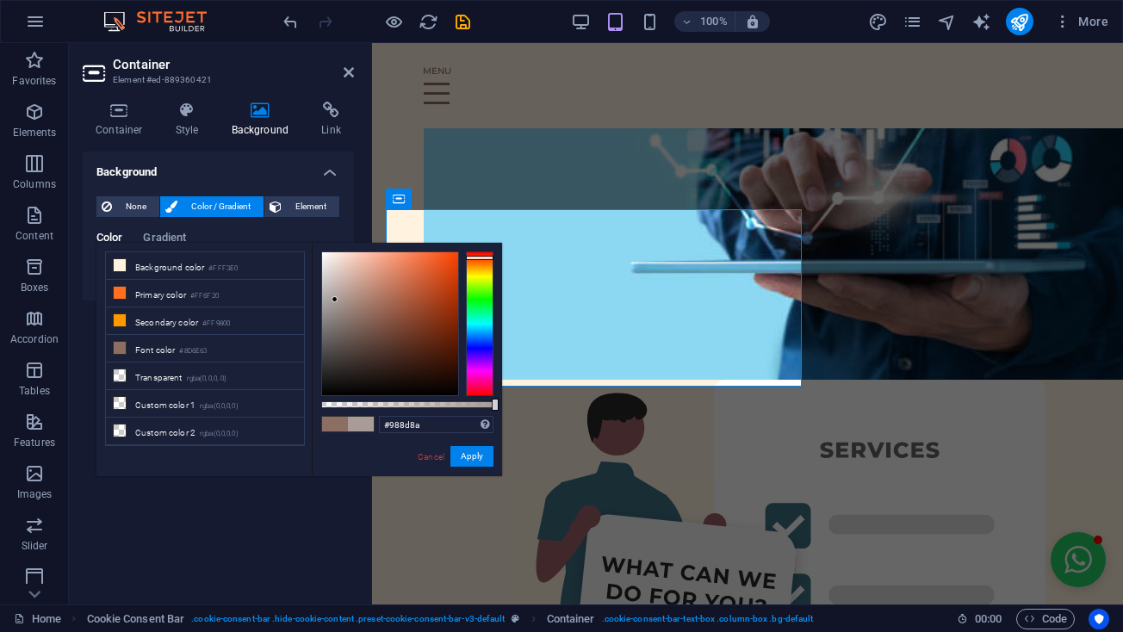
click at [334, 309] on div at bounding box center [390, 323] width 136 height 143
click at [471, 456] on button "Apply" at bounding box center [471, 456] width 43 height 21
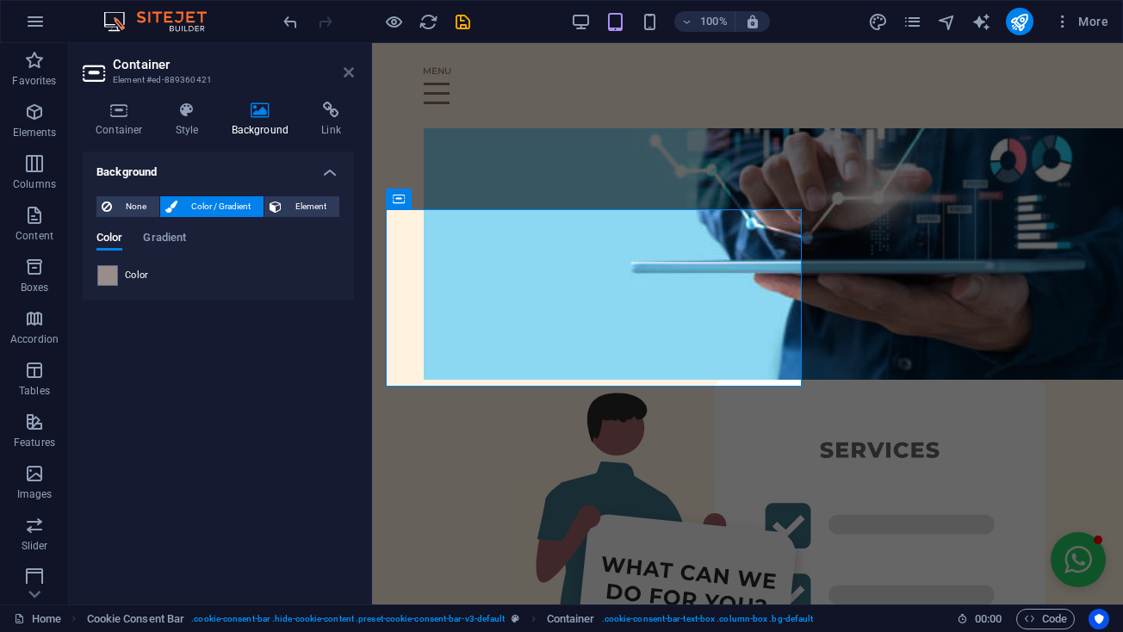
click at [353, 74] on icon at bounding box center [349, 72] width 10 height 14
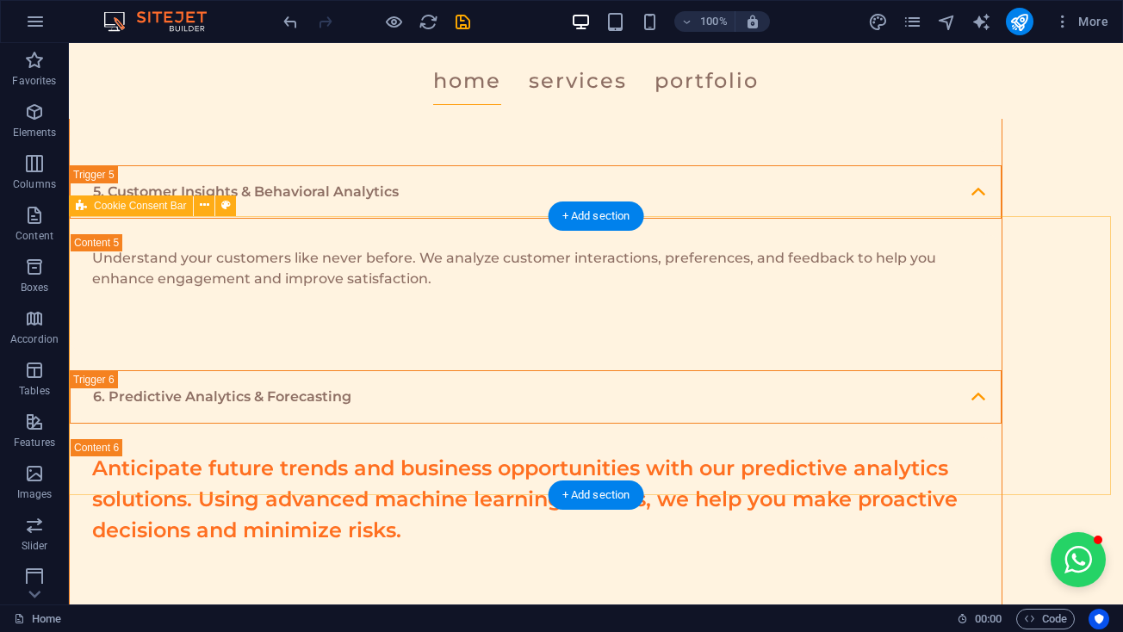
scroll to position [4155, 0]
